Goal: Task Accomplishment & Management: Use online tool/utility

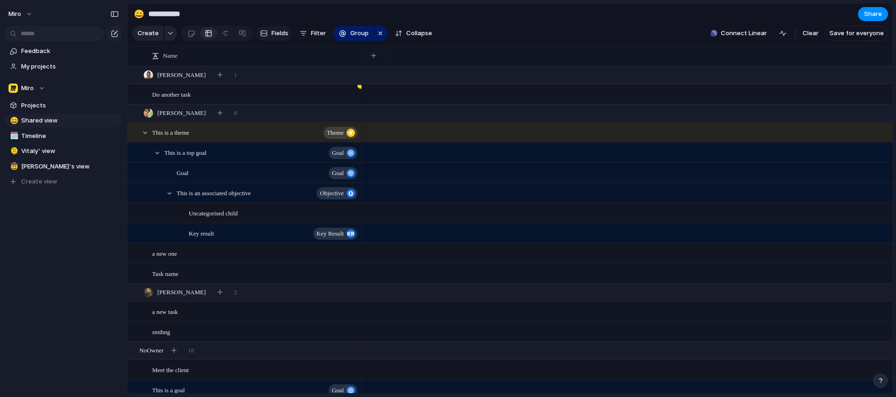
click at [278, 33] on span "Fields" at bounding box center [279, 33] width 17 height 9
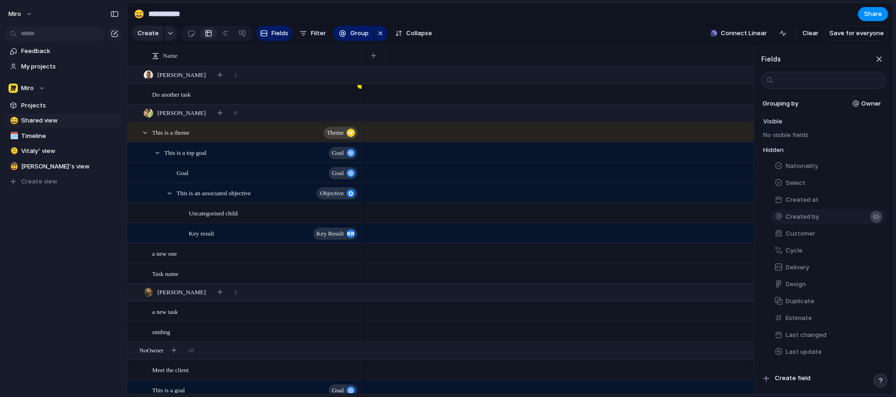
click at [876, 223] on button "button" at bounding box center [876, 217] width 12 height 12
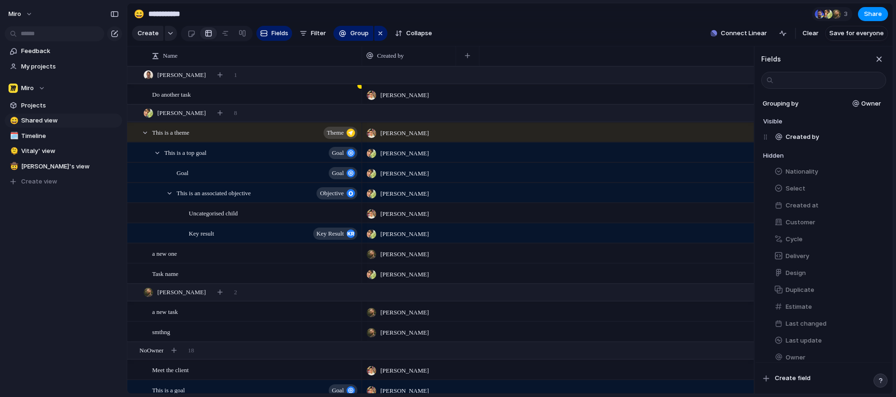
click at [876, 226] on div "button" at bounding box center [876, 222] width 12 height 12
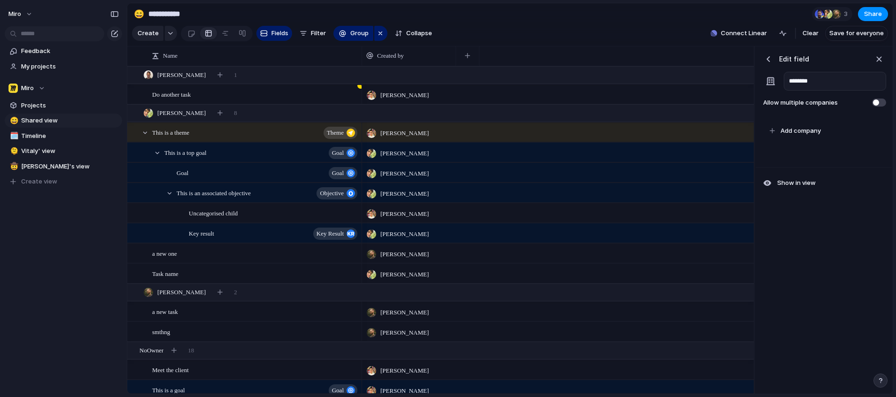
click at [769, 64] on div "button" at bounding box center [767, 58] width 9 height 9
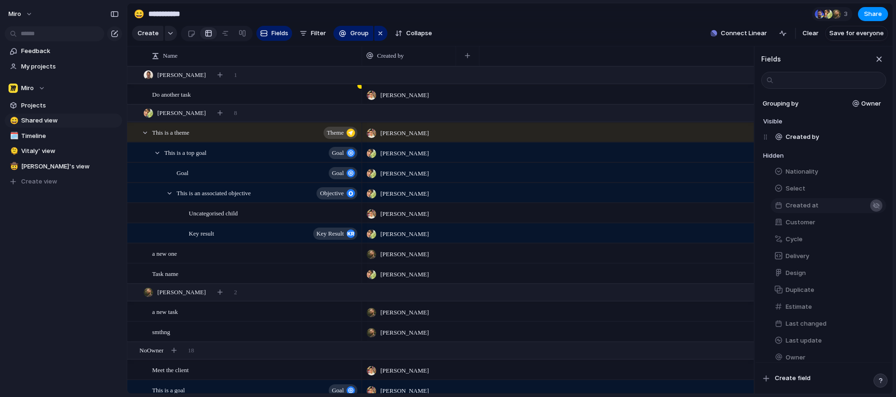
click at [875, 212] on button "button" at bounding box center [876, 206] width 12 height 12
click at [872, 209] on div "button" at bounding box center [876, 206] width 8 height 8
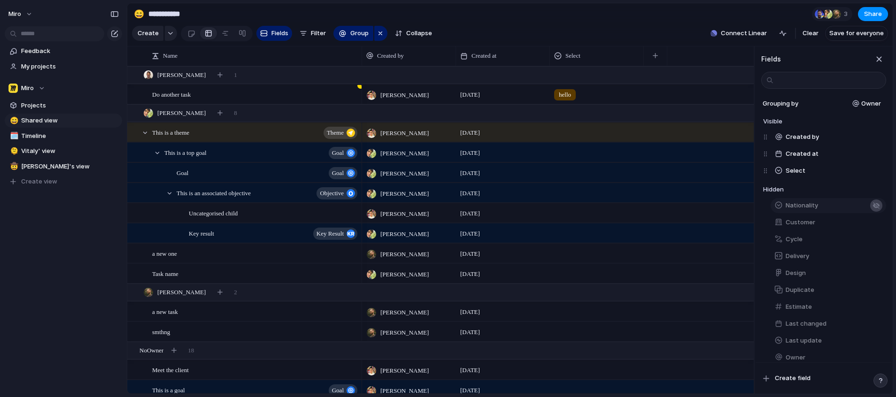
click at [873, 209] on div "button" at bounding box center [876, 206] width 8 height 8
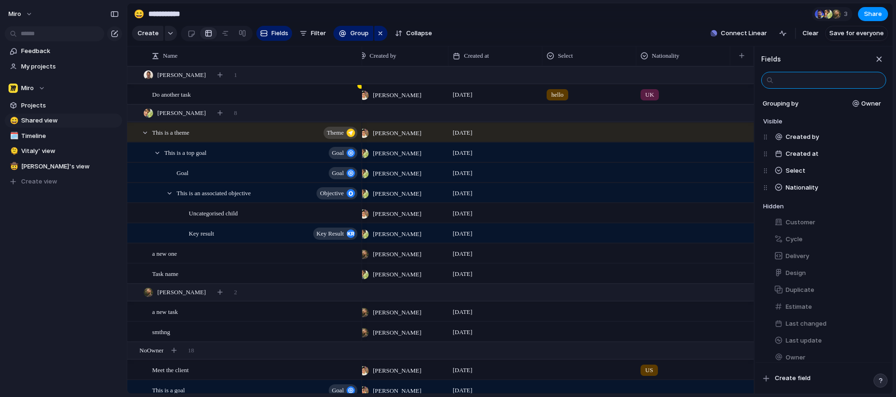
click at [786, 89] on input "text" at bounding box center [823, 80] width 125 height 17
click at [788, 89] on input "text" at bounding box center [823, 80] width 125 height 17
